Goal: Check status

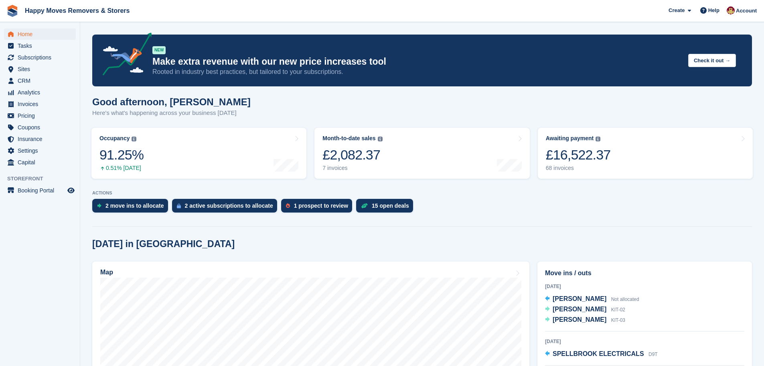
click at [312, 118] on div "Good afternoon, [PERSON_NAME] Here's what's happening across your business [DAT…" at bounding box center [422, 111] width 660 height 31
click at [333, 151] on div "£2,082.37" at bounding box center [353, 154] width 60 height 16
